Goal: Find contact information: Find contact information

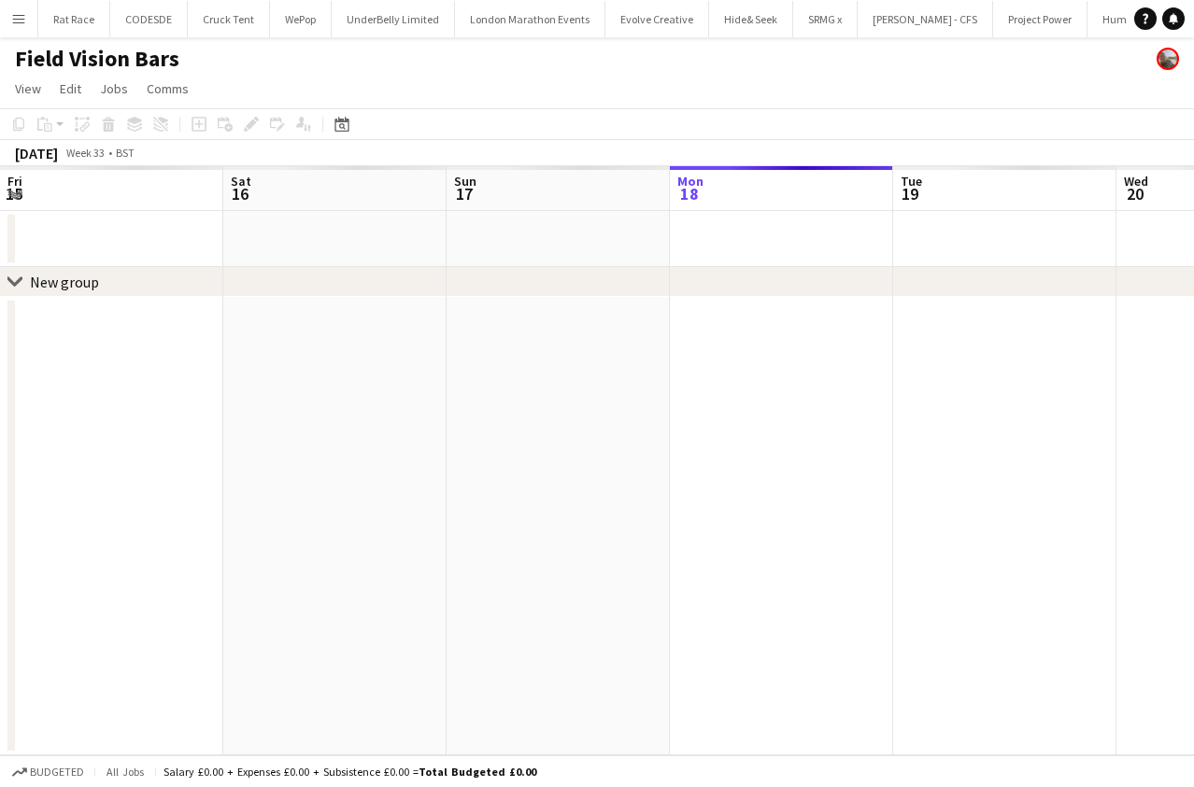
scroll to position [0, 447]
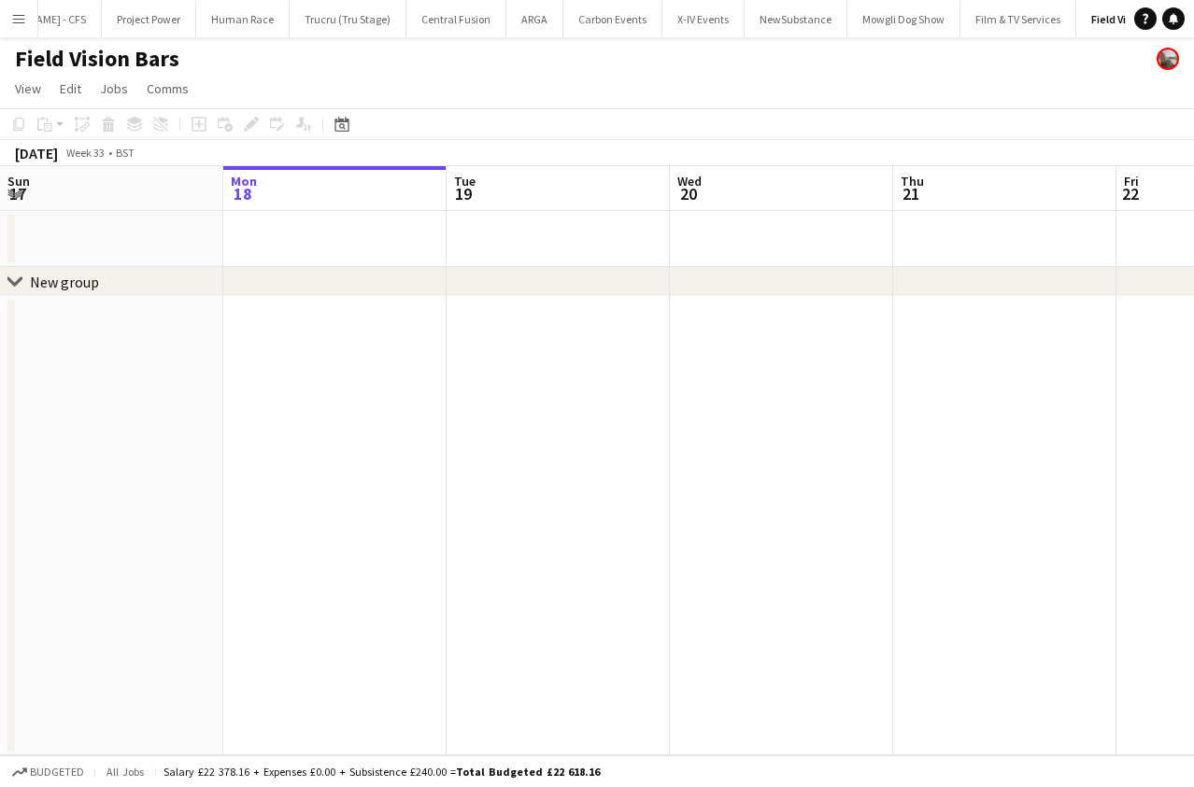
drag, startPoint x: 217, startPoint y: 64, endPoint x: -26, endPoint y: 17, distance: 247.3
click at [0, 17] on html "Menu Boards Boards Boards All jobs Status Workforce Workforce My Workforce Recr…" at bounding box center [597, 393] width 1194 height 787
click at [9, 25] on button "Menu" at bounding box center [18, 18] width 37 height 37
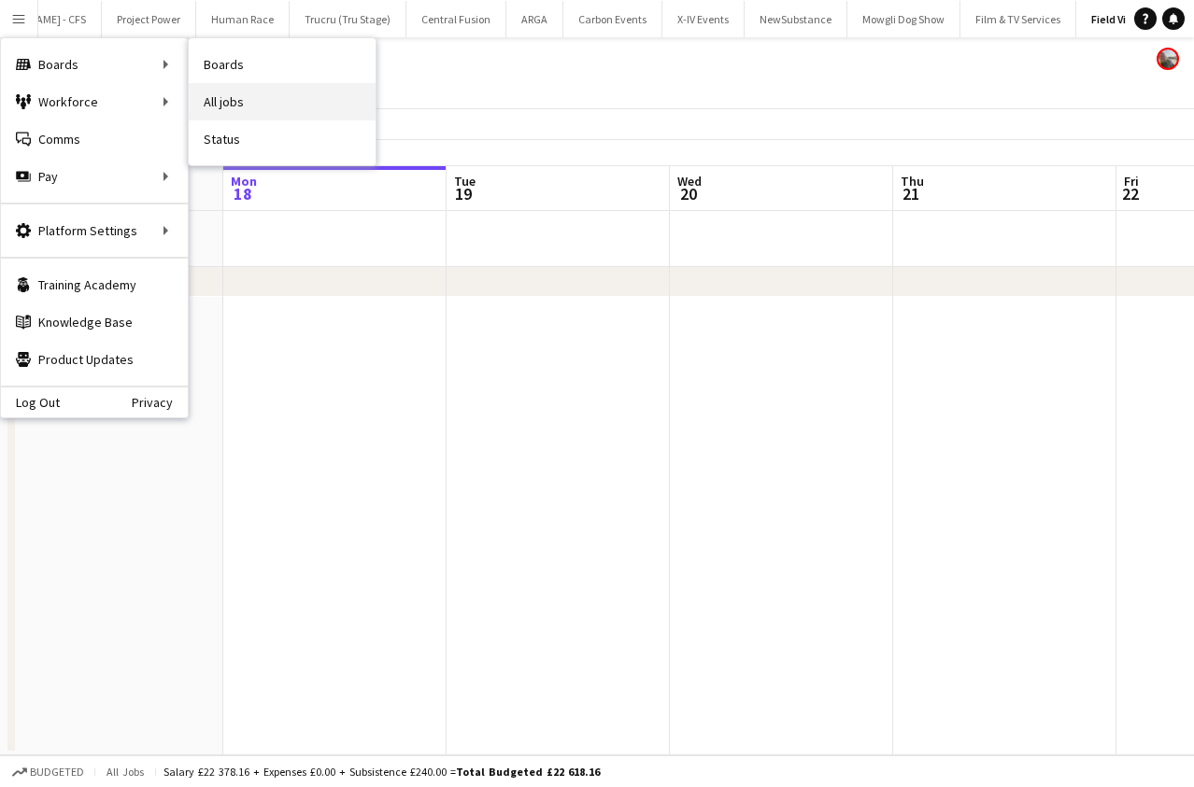
click at [249, 93] on link "All jobs" at bounding box center [282, 101] width 187 height 37
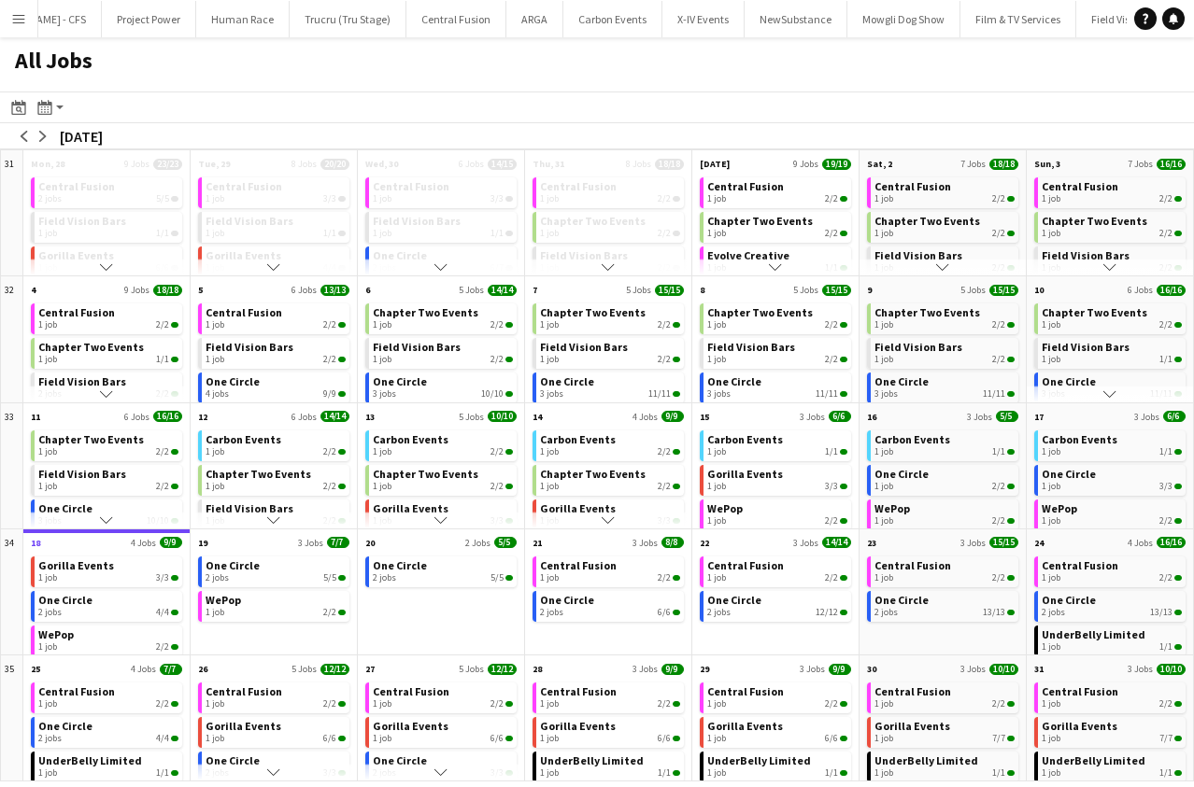
click at [249, 93] on app-toolbar "Date picker [DATE] [DATE] [DATE] M [DATE] T [DATE] W [DATE] T [DATE] F [DATE] S…" at bounding box center [597, 108] width 1194 height 32
click at [1, 10] on button "Menu" at bounding box center [18, 18] width 37 height 37
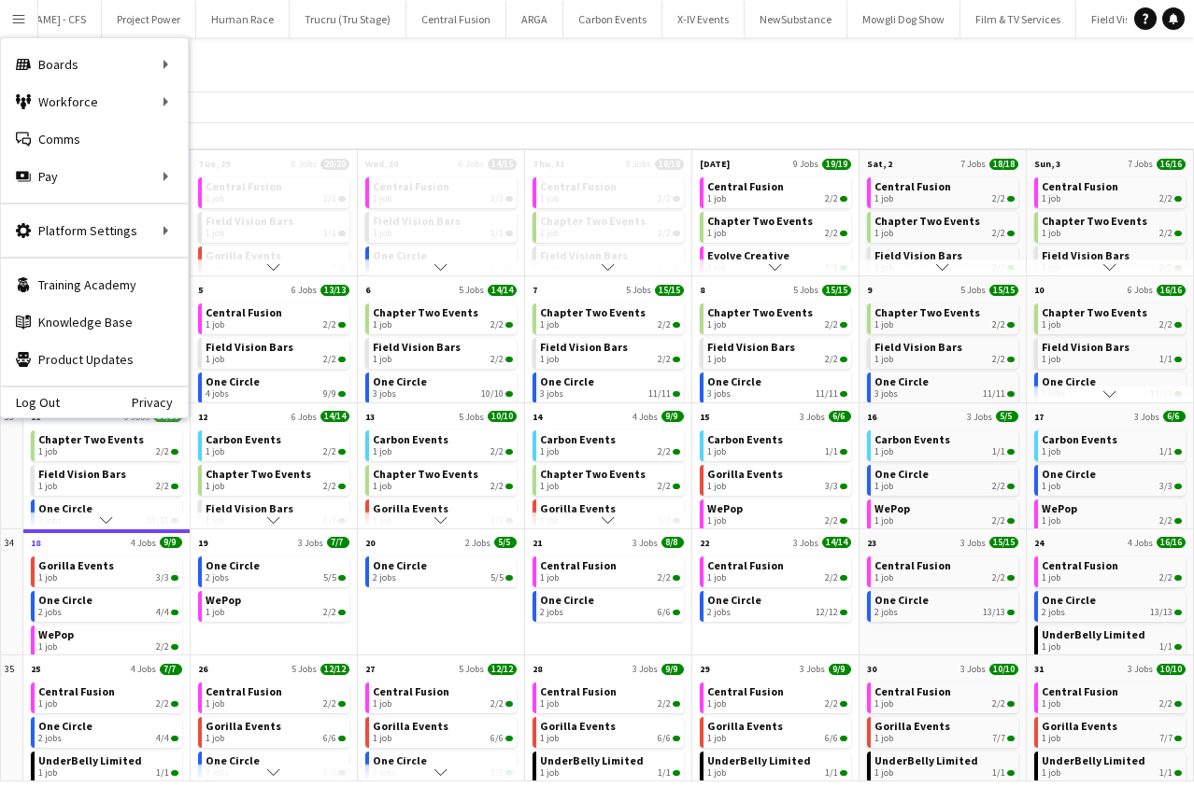
click at [280, 90] on div "All Jobs" at bounding box center [597, 64] width 1194 height 54
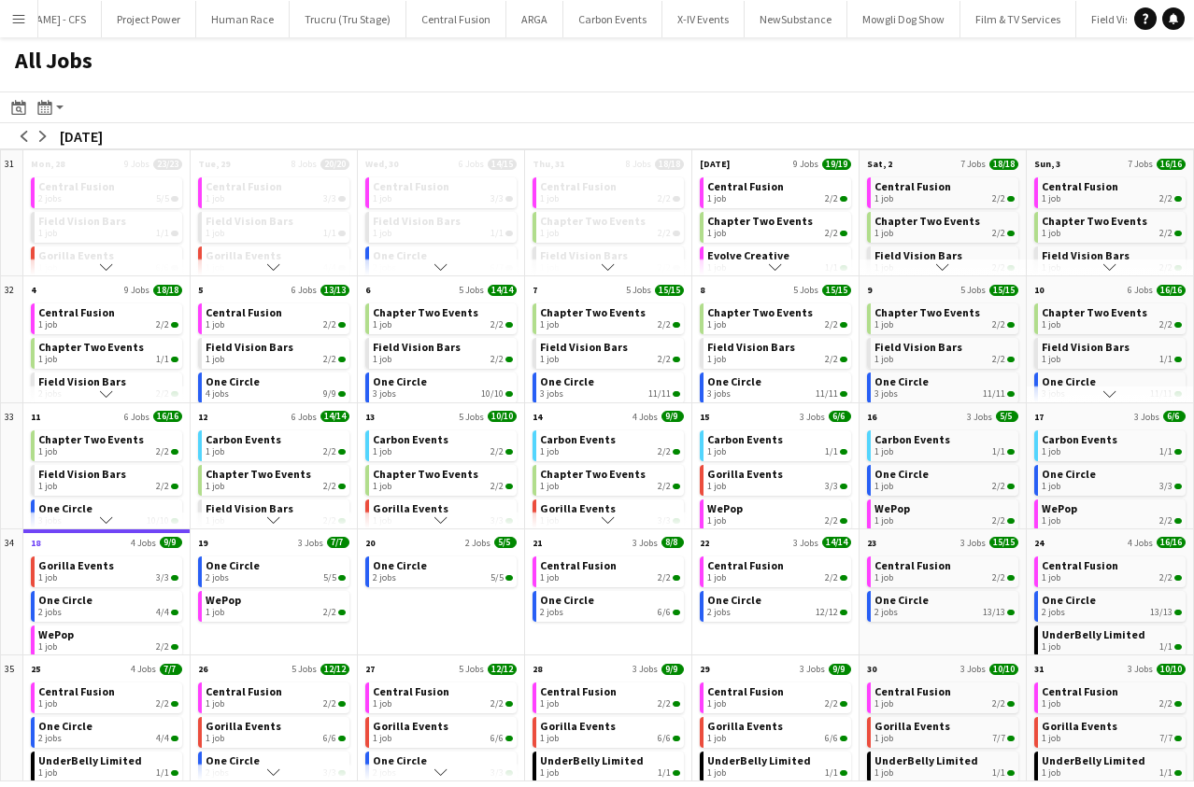
click at [14, 21] on app-icon "Menu" at bounding box center [18, 18] width 15 height 15
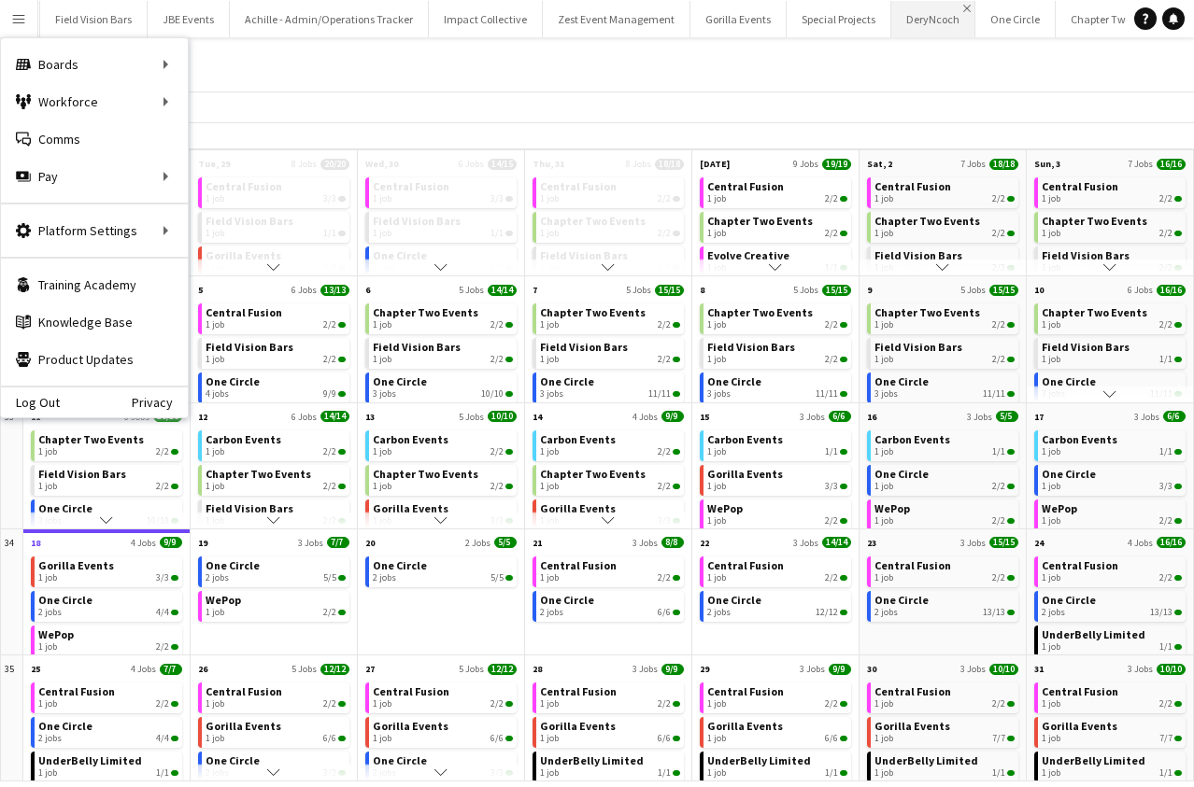
scroll to position [0, 1925]
click at [977, 19] on button "One Circle Close" at bounding box center [1017, 19] width 80 height 36
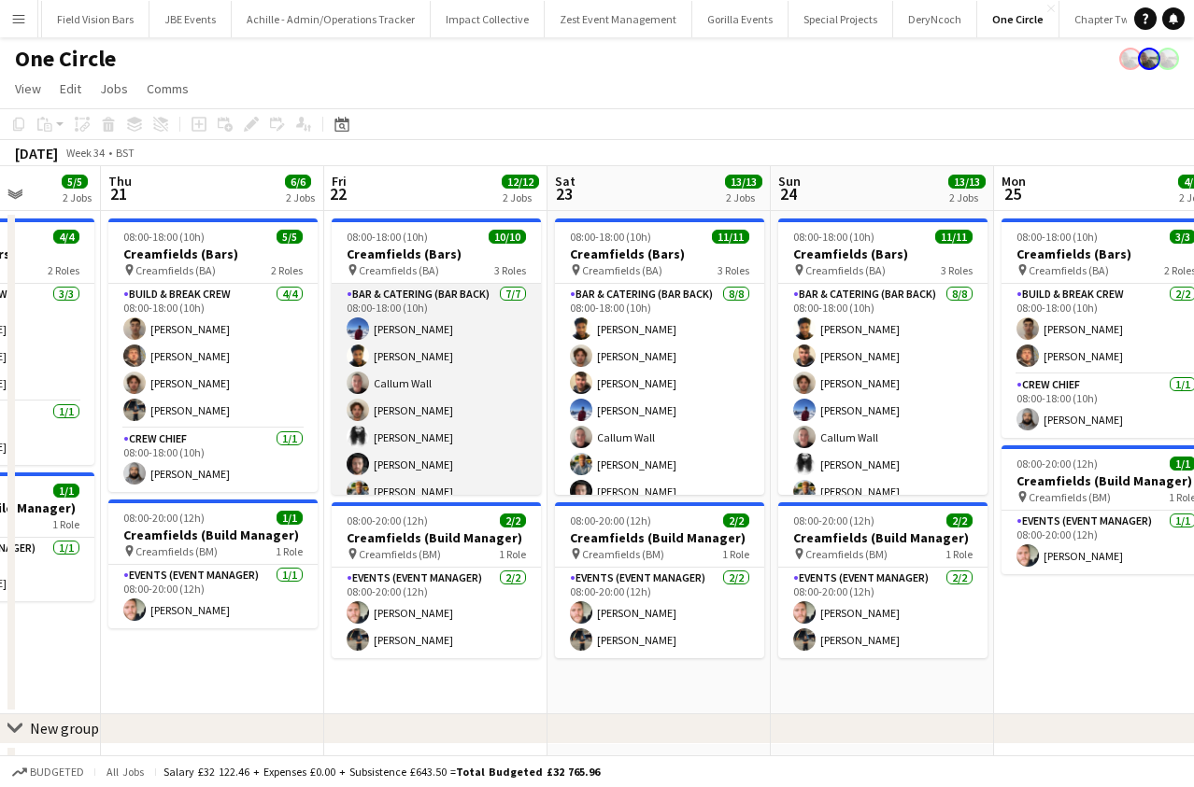
click at [440, 395] on app-card-role "Bar & Catering (Bar Back) [DATE] 08:00-18:00 (10h) [PERSON_NAME] [PERSON_NAME] …" at bounding box center [436, 397] width 209 height 226
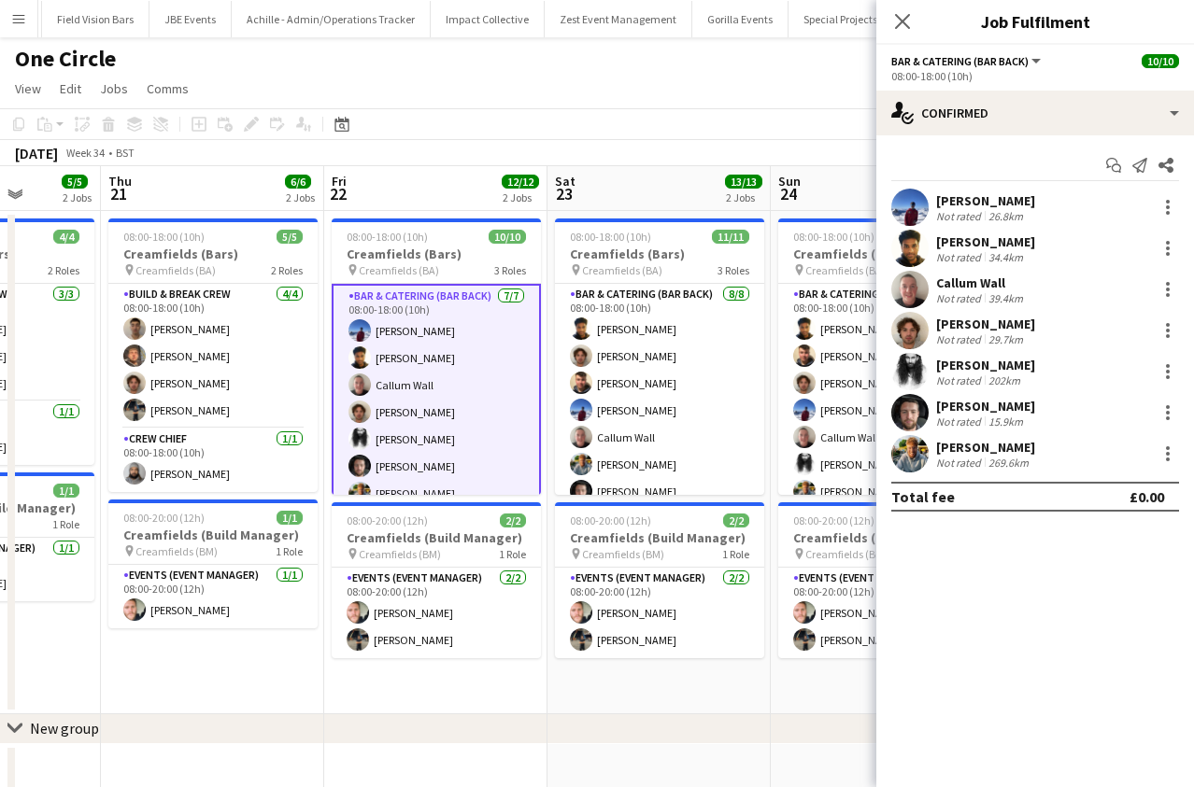
click at [924, 201] on app-user-avatar at bounding box center [909, 207] width 37 height 37
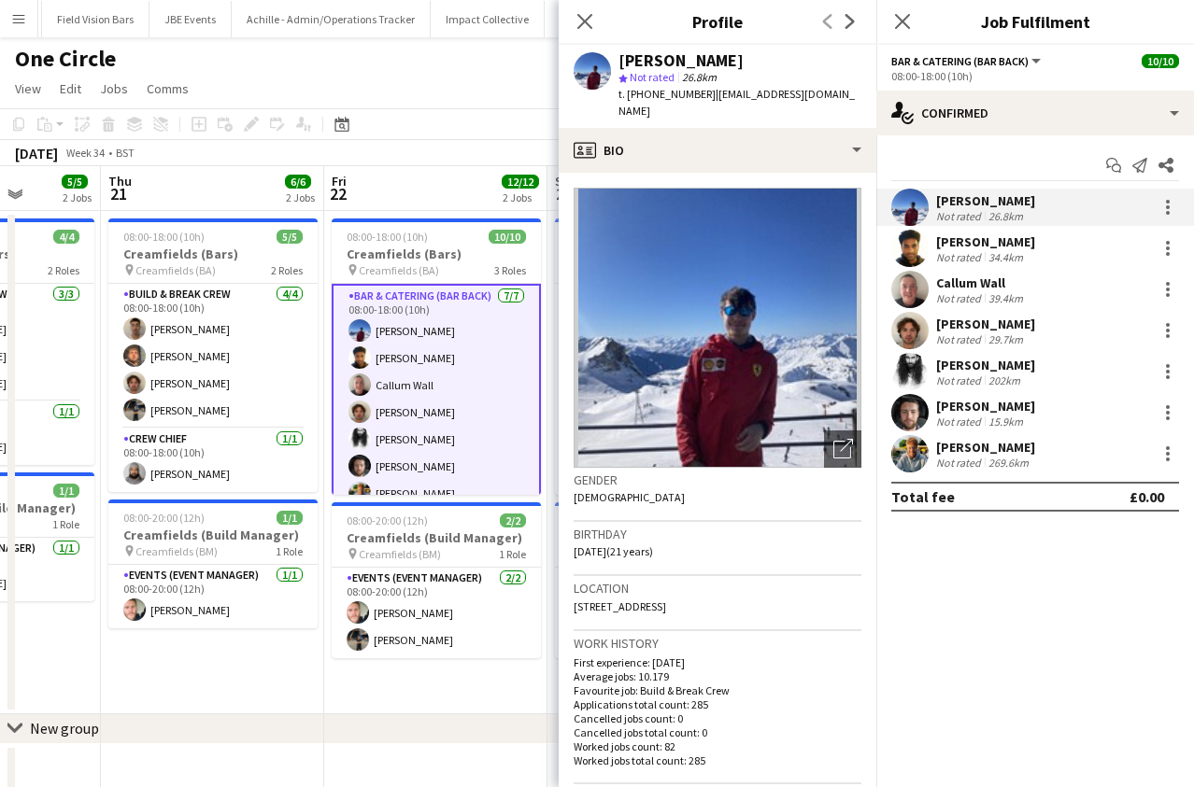
click at [827, 94] on div "[PERSON_NAME] star Not rated 26.8km t. [PHONE_NUMBER] | [EMAIL_ADDRESS][DOMAIN_…" at bounding box center [718, 86] width 318 height 83
drag, startPoint x: 819, startPoint y: 96, endPoint x: 706, endPoint y: 99, distance: 113.1
click at [706, 99] on div "[PERSON_NAME] star Not rated 26.8km t. [PHONE_NUMBER] | [EMAIL_ADDRESS][DOMAIN_…" at bounding box center [718, 86] width 318 height 83
copy span "[EMAIL_ADDRESS][DOMAIN_NAME]"
click at [1054, 255] on div "[PERSON_NAME] Not rated 34.4km" at bounding box center [1035, 248] width 318 height 37
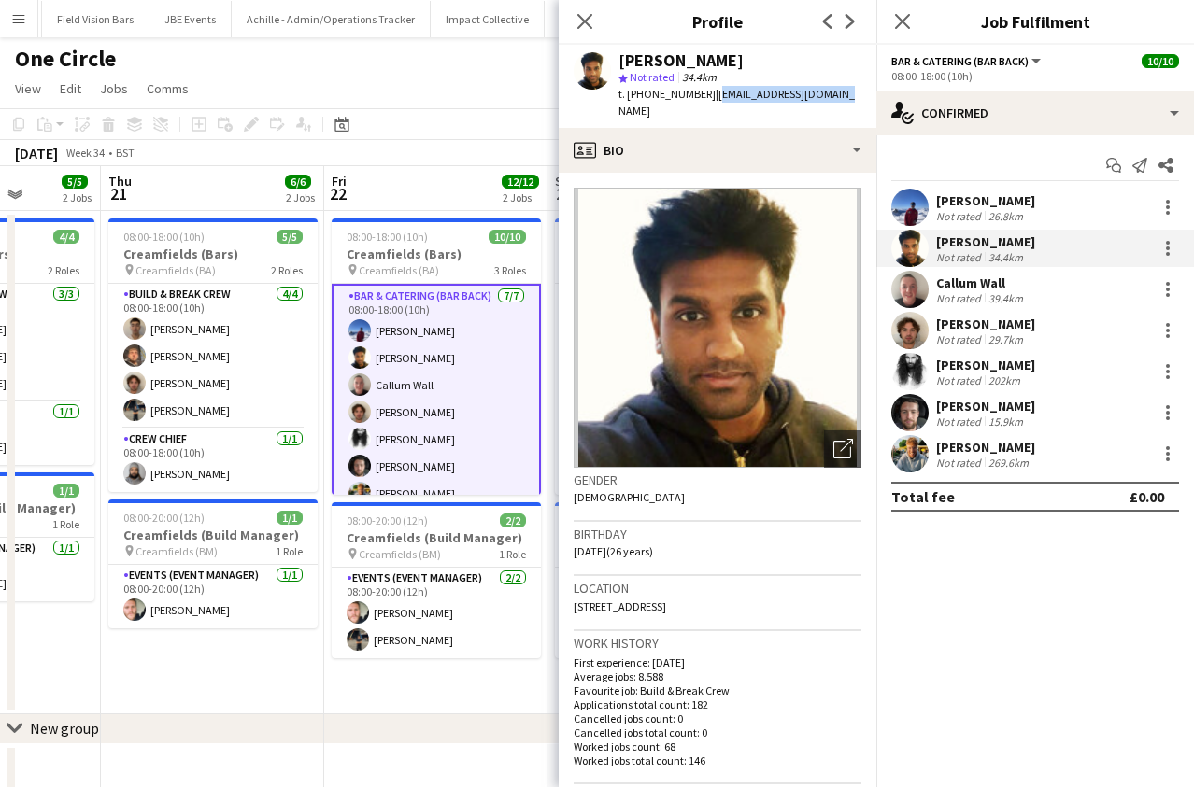
drag, startPoint x: 843, startPoint y: 94, endPoint x: 708, endPoint y: 96, distance: 134.5
click at [708, 96] on div "[PERSON_NAME] star Not rated 34.4km t. [PHONE_NUMBER] | [EMAIL_ADDRESS][DOMAIN_…" at bounding box center [718, 86] width 318 height 83
copy span "[EMAIL_ADDRESS][DOMAIN_NAME]"
click at [1050, 273] on div "Callum Wall Not rated 39.4km" at bounding box center [1035, 289] width 318 height 37
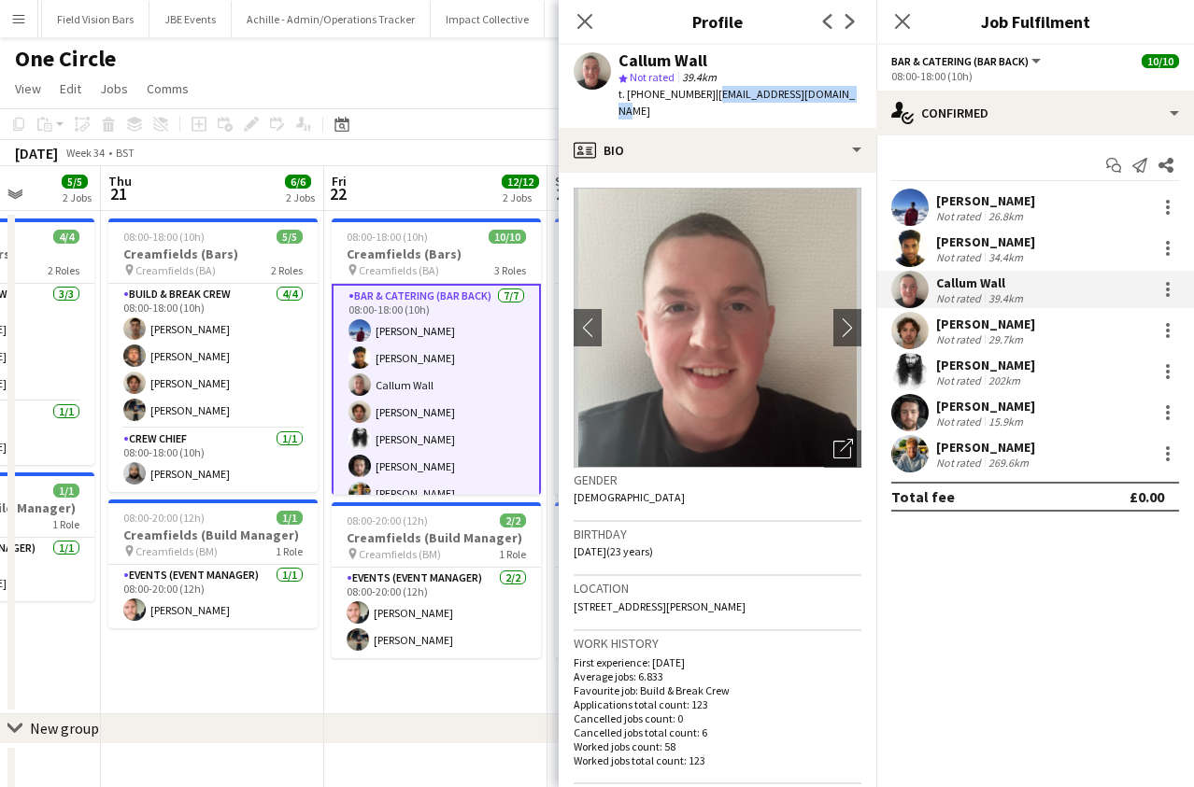
drag, startPoint x: 847, startPoint y: 93, endPoint x: 706, endPoint y: 98, distance: 141.1
click at [706, 98] on div "Callum Wall star Not rated 39.4km t. [PHONE_NUMBER] | [EMAIL_ADDRESS][DOMAIN_NA…" at bounding box center [718, 86] width 318 height 83
copy span "[EMAIL_ADDRESS][DOMAIN_NAME]"
click at [1133, 332] on div "[PERSON_NAME] Not rated 29.7km" at bounding box center [1035, 330] width 318 height 37
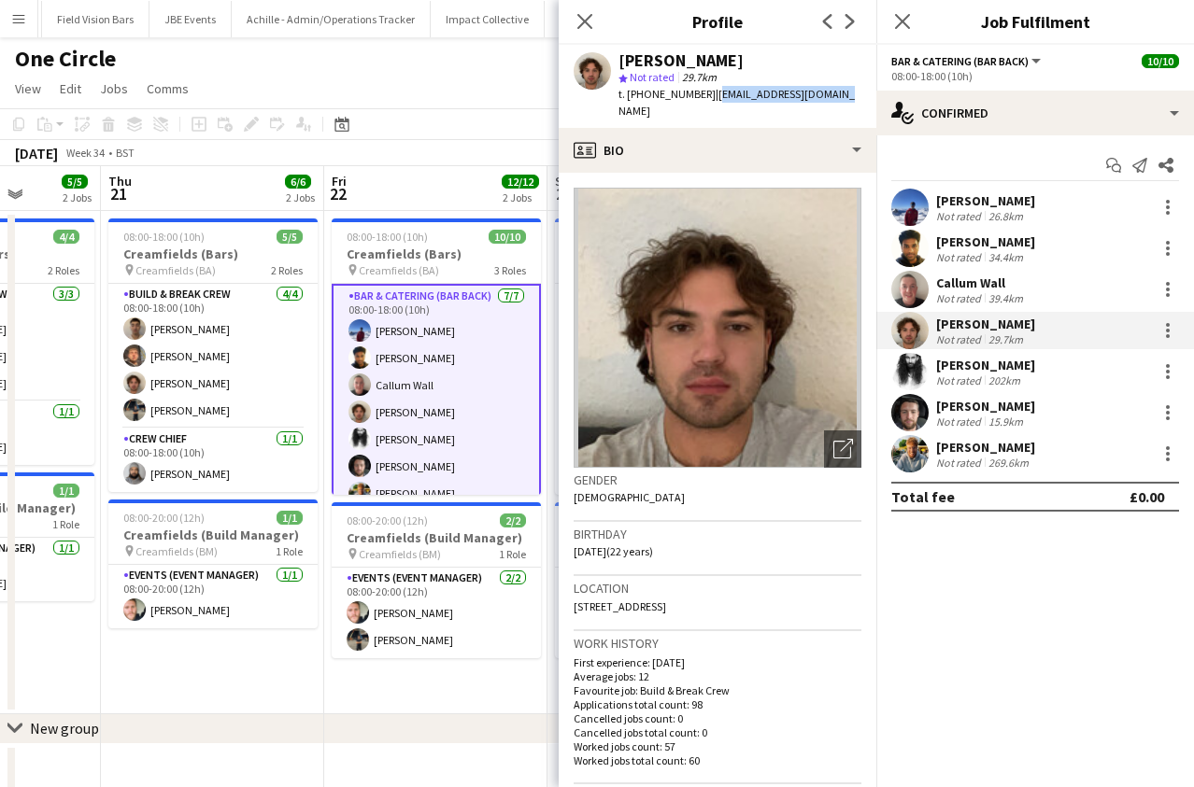
drag, startPoint x: 838, startPoint y: 88, endPoint x: 706, endPoint y: 99, distance: 132.2
click at [706, 99] on div "[PERSON_NAME] star Not rated 29.7km t. [PHONE_NUMBER] | [EMAIL_ADDRESS][DOMAIN_…" at bounding box center [718, 86] width 318 height 83
copy span "[EMAIL_ADDRESS][DOMAIN_NAME]"
click at [1169, 384] on div "[PERSON_NAME] Not rated 202km" at bounding box center [1035, 371] width 318 height 37
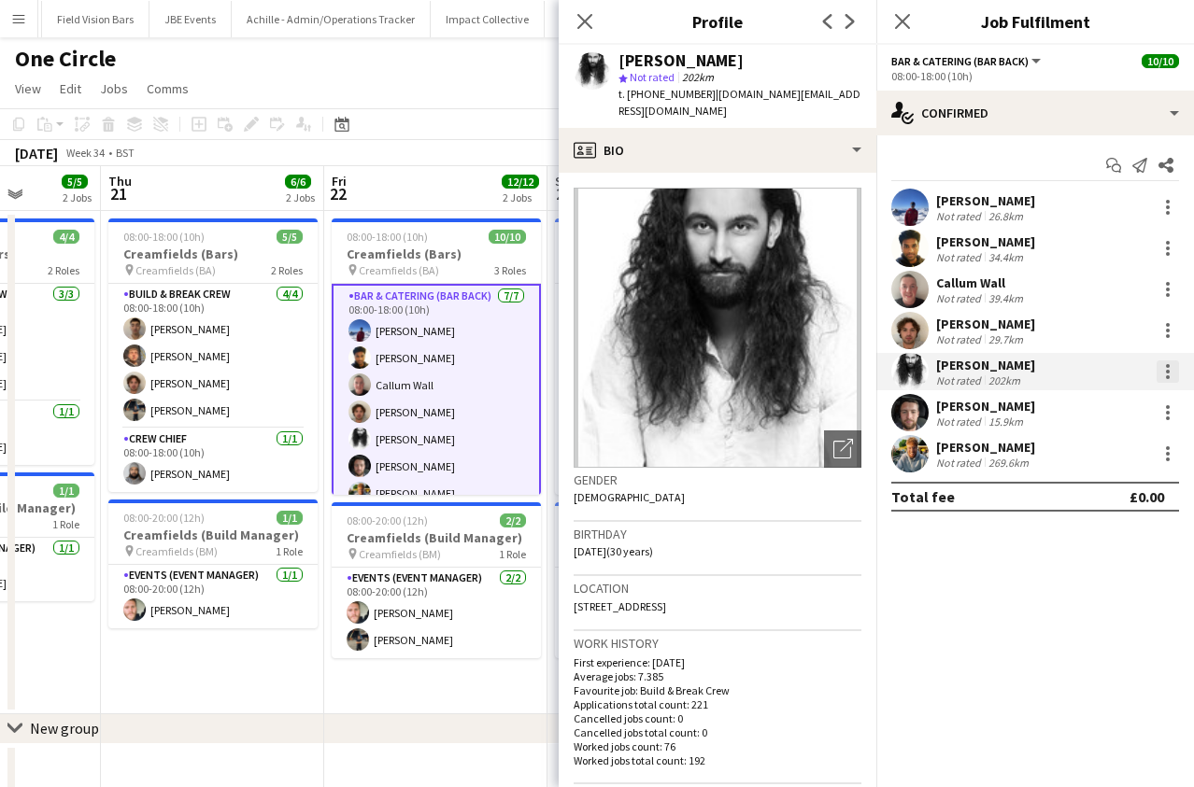
click at [1169, 380] on div at bounding box center [1167, 372] width 22 height 22
click at [845, 91] on div at bounding box center [597, 393] width 1194 height 787
drag, startPoint x: 845, startPoint y: 91, endPoint x: 704, endPoint y: 100, distance: 141.4
click at [704, 100] on div "[PERSON_NAME] star Not rated 202km t. [PHONE_NUMBER] | [DOMAIN_NAME][EMAIL_ADDR…" at bounding box center [718, 86] width 318 height 83
copy span "[DOMAIN_NAME][EMAIL_ADDRESS][DOMAIN_NAME]"
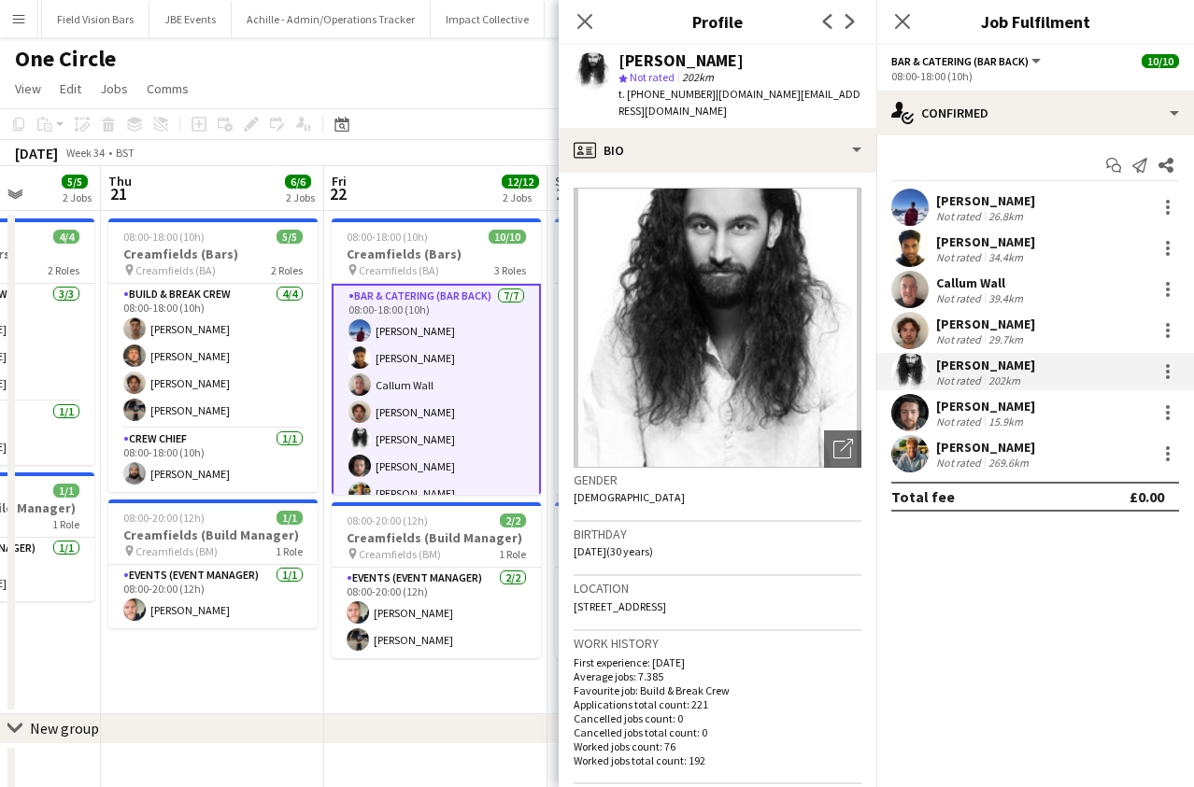
click at [1142, 414] on div "[PERSON_NAME] Not rated 15.9km" at bounding box center [1035, 412] width 318 height 37
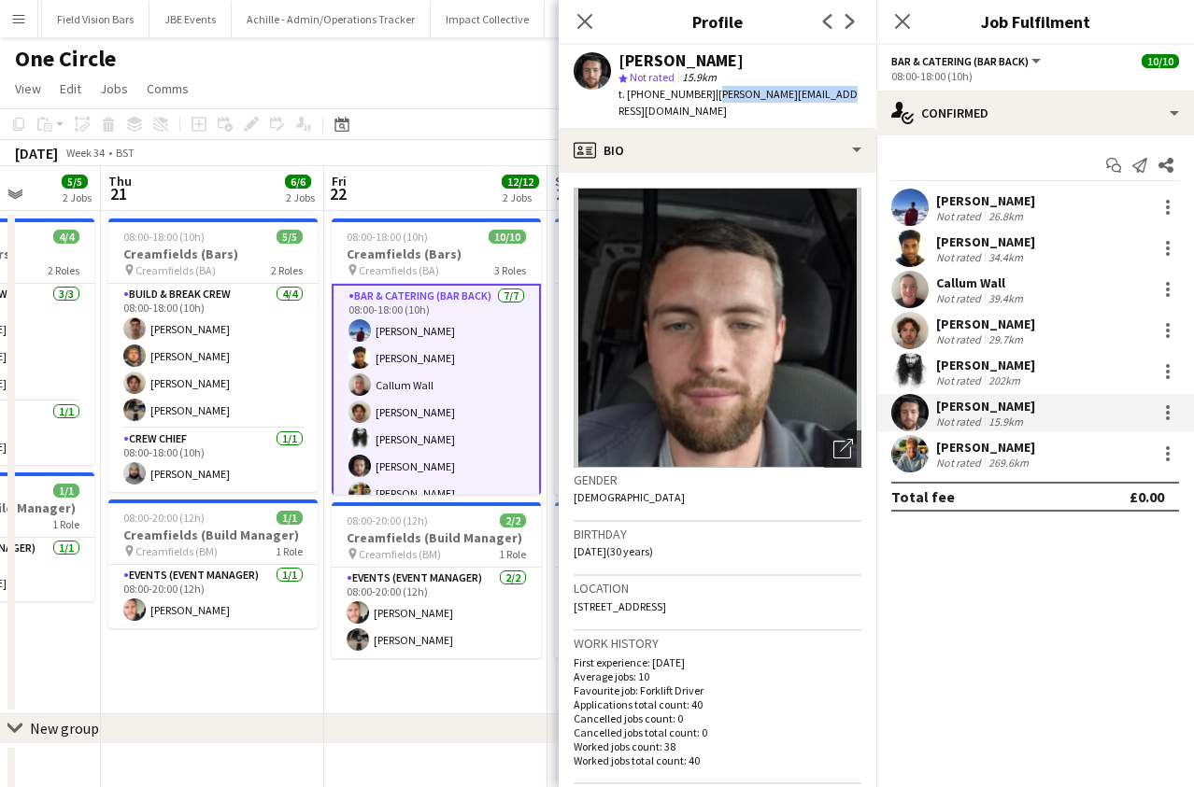
drag, startPoint x: 835, startPoint y: 97, endPoint x: 707, endPoint y: 98, distance: 128.0
click at [707, 98] on div "[PERSON_NAME] star Not rated 15.9km t. [PHONE_NUMBER] | [PERSON_NAME][EMAIL_ADD…" at bounding box center [718, 86] width 318 height 83
copy span "[PERSON_NAME][EMAIL_ADDRESS][DOMAIN_NAME]"
click at [1000, 447] on div "[PERSON_NAME]" at bounding box center [985, 447] width 99 height 17
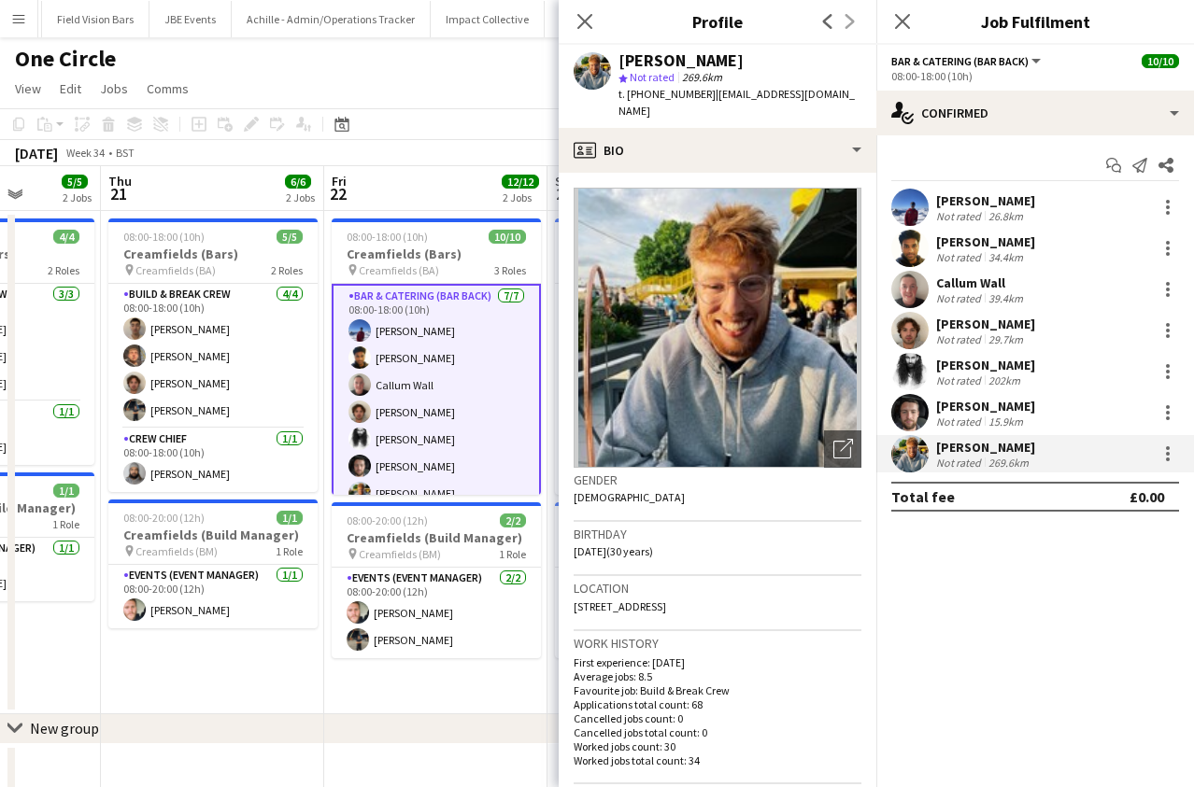
drag, startPoint x: 816, startPoint y: 116, endPoint x: 708, endPoint y: 96, distance: 110.1
click at [708, 96] on div "t. [PHONE_NUMBER] | [EMAIL_ADDRESS][DOMAIN_NAME]" at bounding box center [739, 103] width 243 height 34
copy span "[EMAIL_ADDRESS][DOMAIN_NAME]"
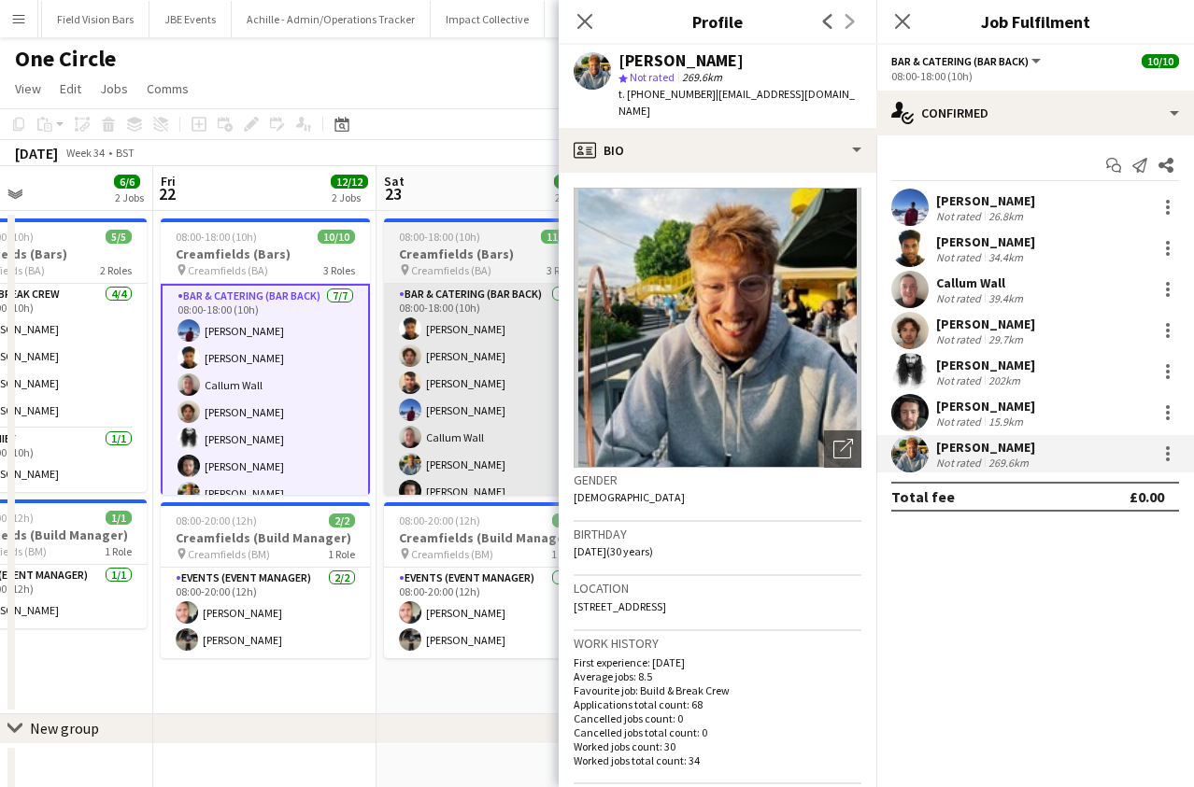
scroll to position [0, 533]
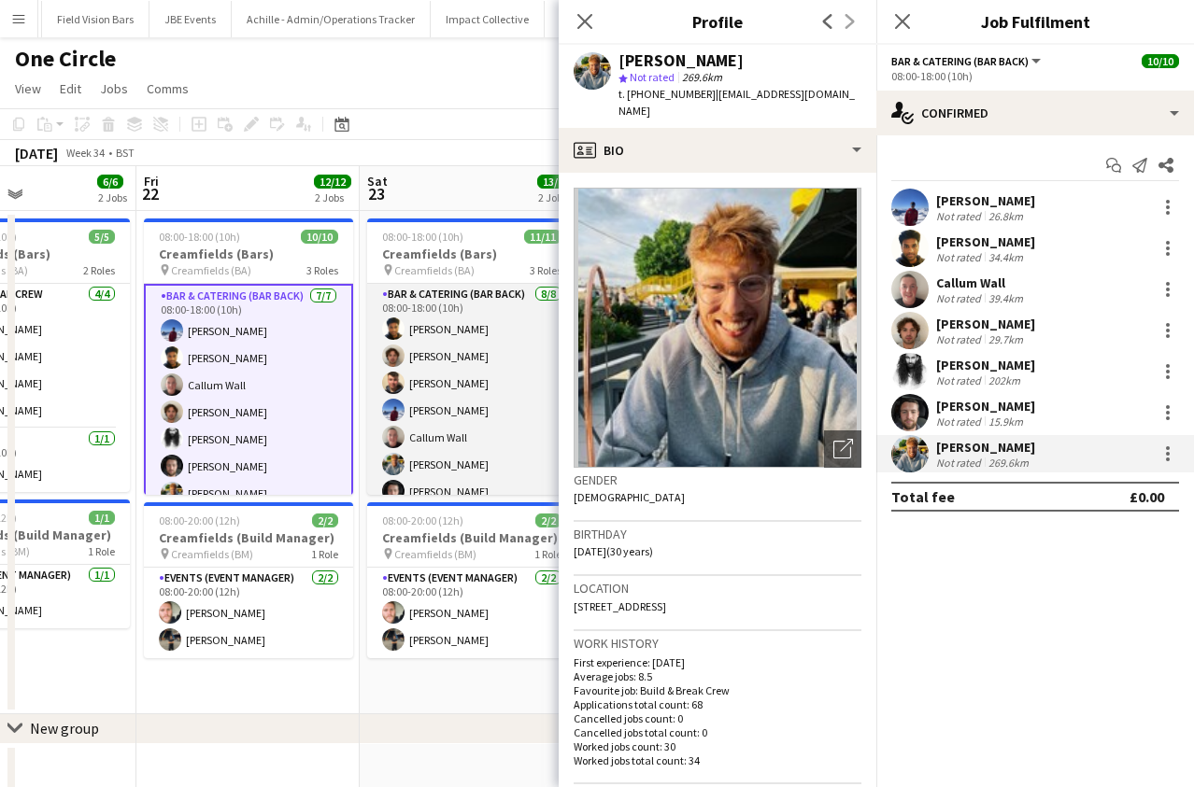
click at [454, 373] on app-card-role "Bar & Catering (Bar Back) [DATE] 08:00-18:00 (10h) [PERSON_NAME] [PERSON_NAME] …" at bounding box center [471, 410] width 209 height 253
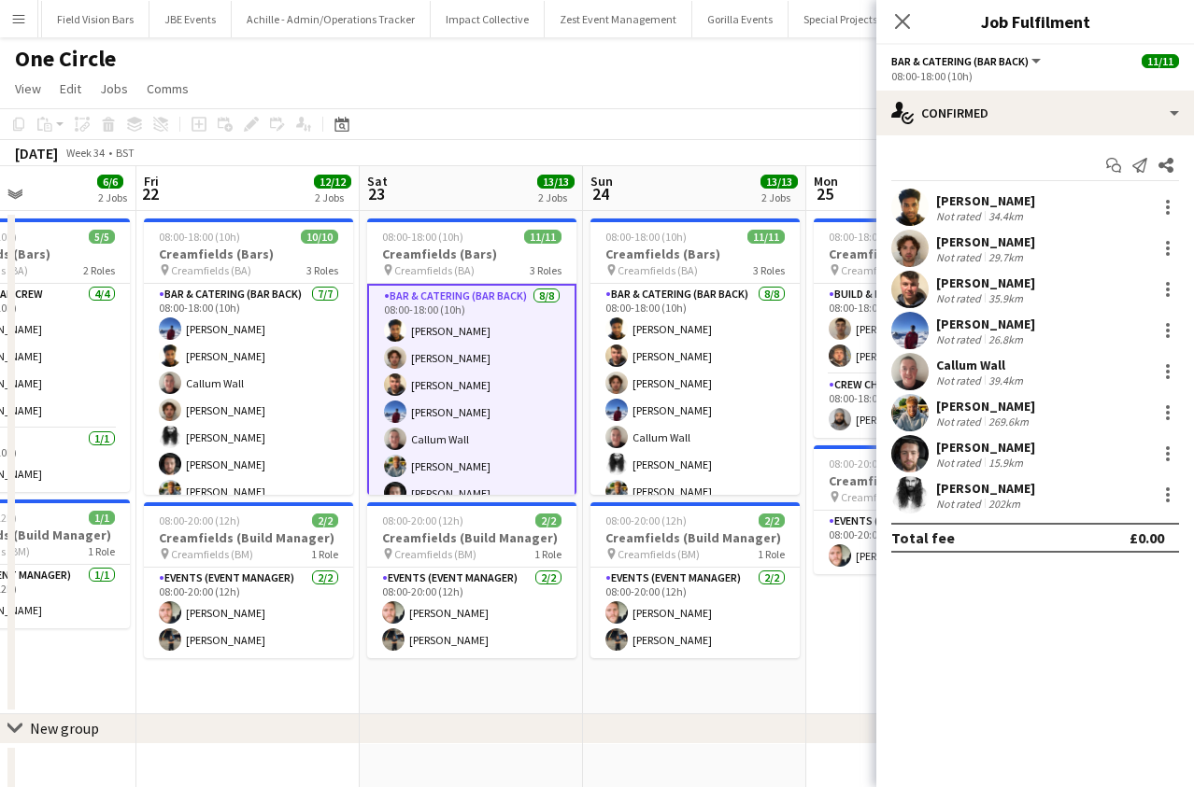
click at [1099, 287] on div "[PERSON_NAME] Not rated 35.9km" at bounding box center [1035, 289] width 318 height 37
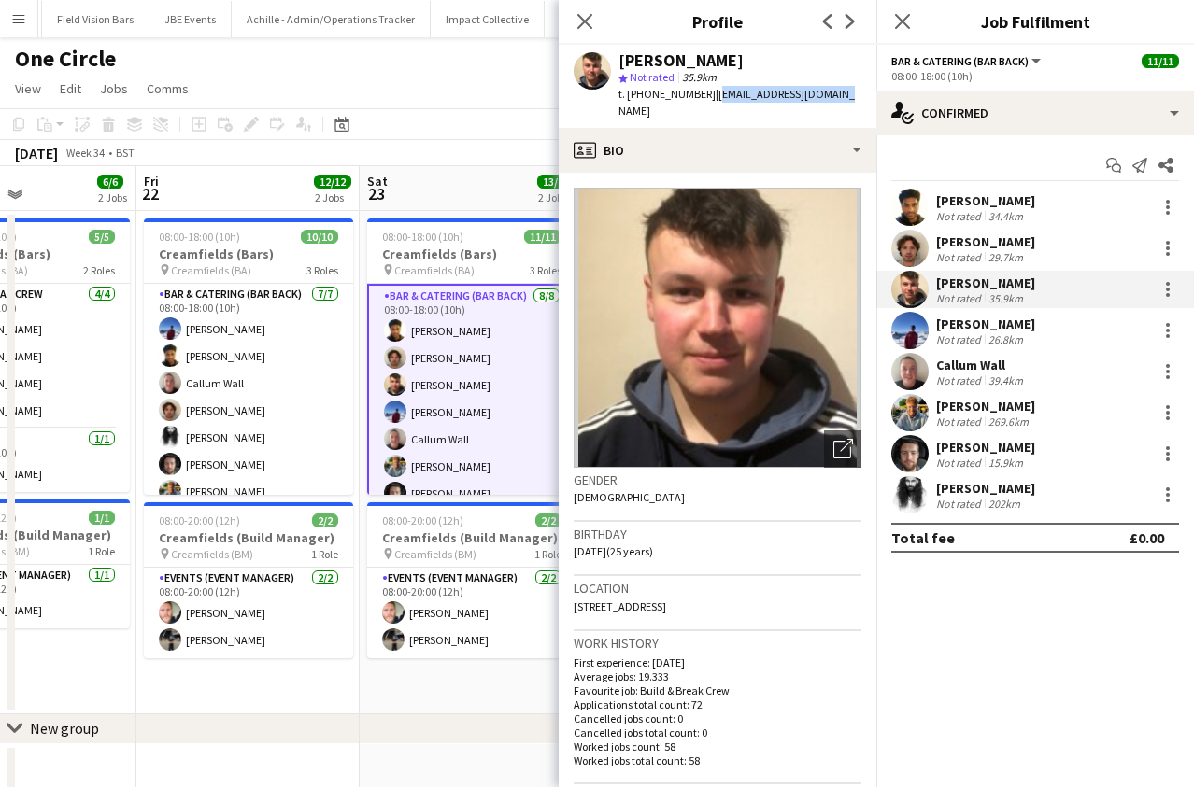
drag, startPoint x: 837, startPoint y: 93, endPoint x: 707, endPoint y: 96, distance: 129.9
click at [707, 96] on div "[PERSON_NAME] star Not rated 35.9km t. [PHONE_NUMBER] | [EMAIL_ADDRESS][DOMAIN_…" at bounding box center [718, 86] width 318 height 83
copy span "[EMAIL_ADDRESS][DOMAIN_NAME]"
click at [901, 15] on icon "Close pop-in" at bounding box center [902, 21] width 18 height 18
